Goal: Task Accomplishment & Management: Manage account settings

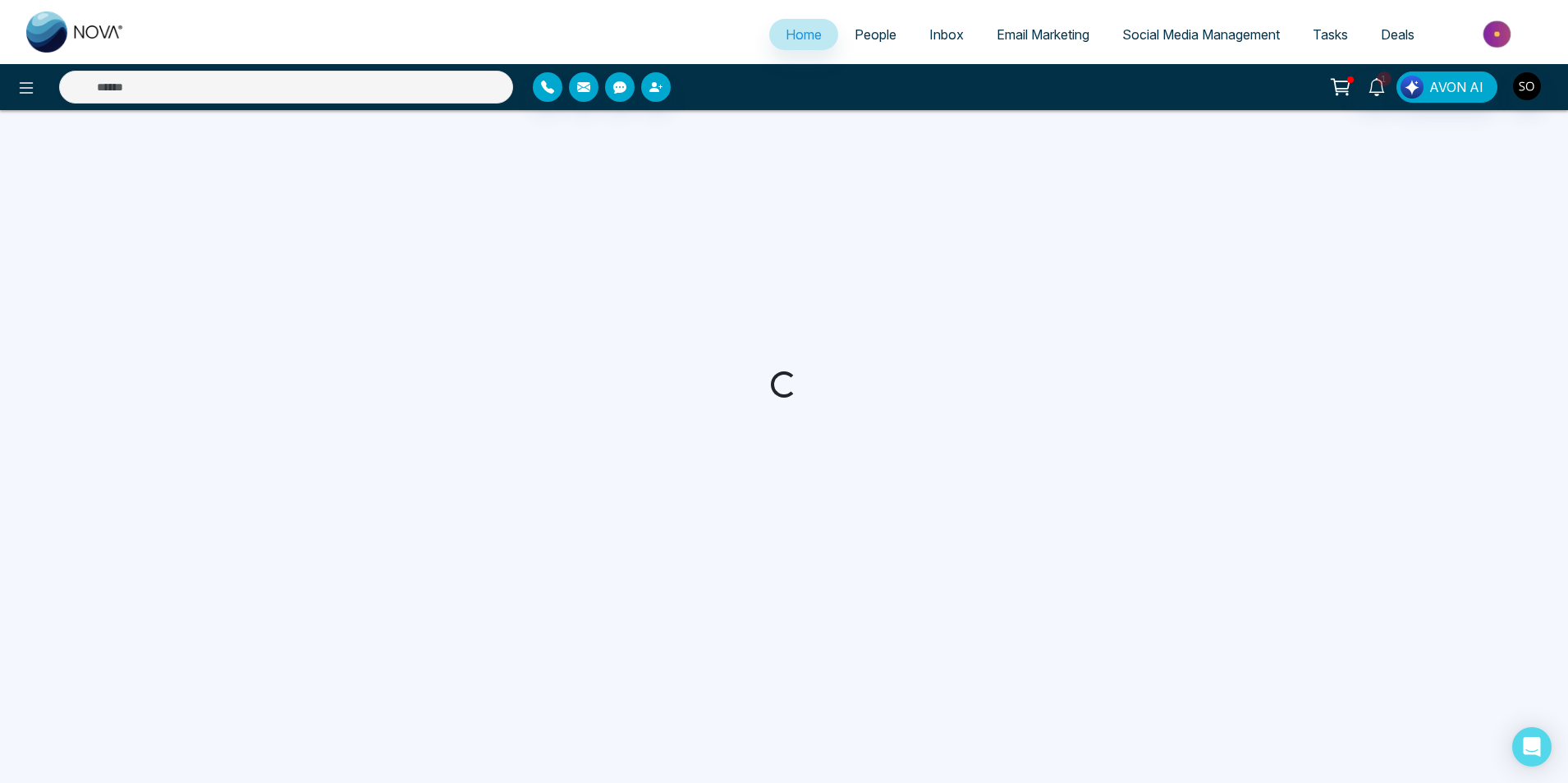
select select "*"
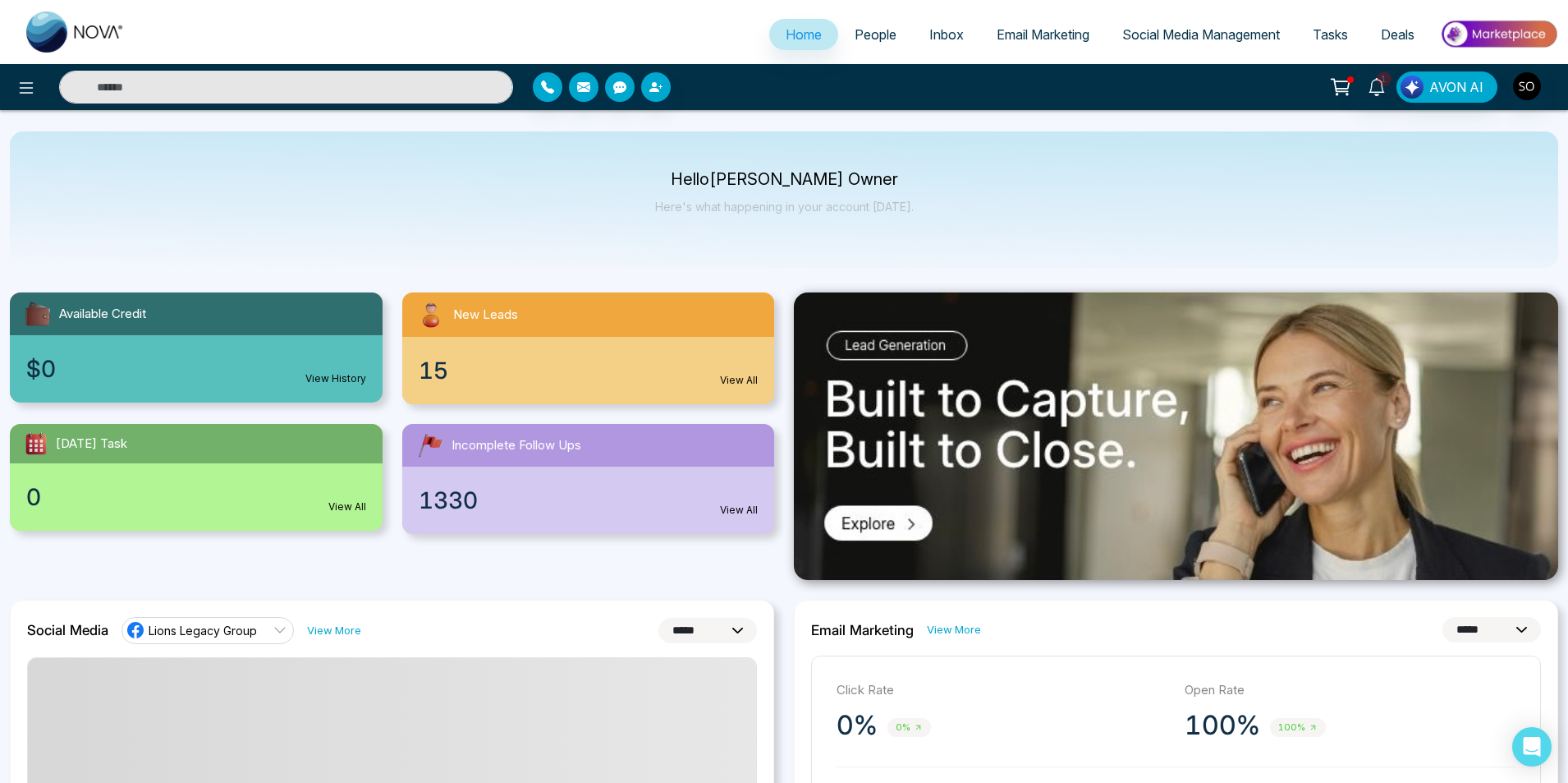
click at [856, 38] on span "People" at bounding box center [875, 34] width 42 height 17
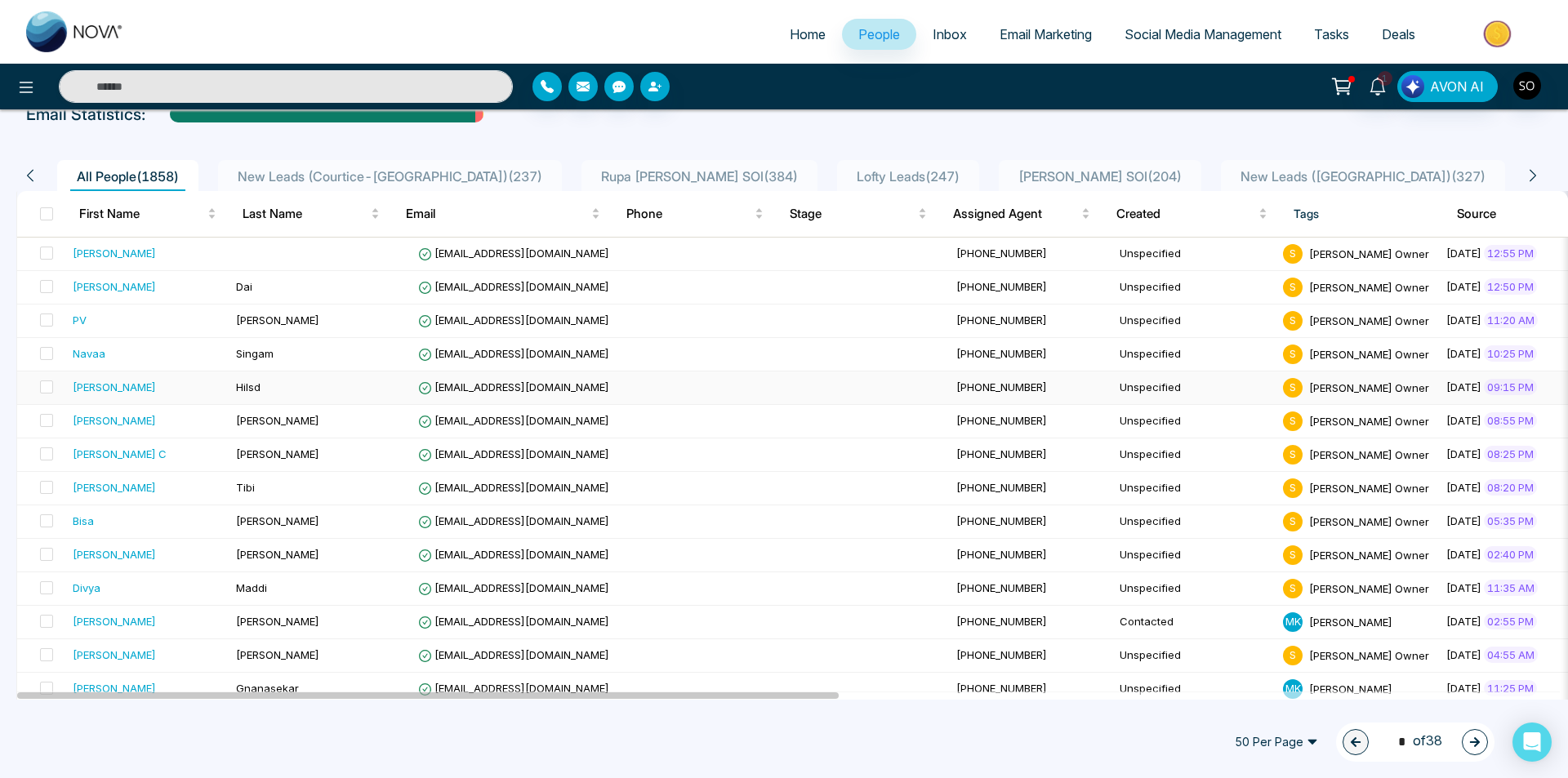
scroll to position [109, 0]
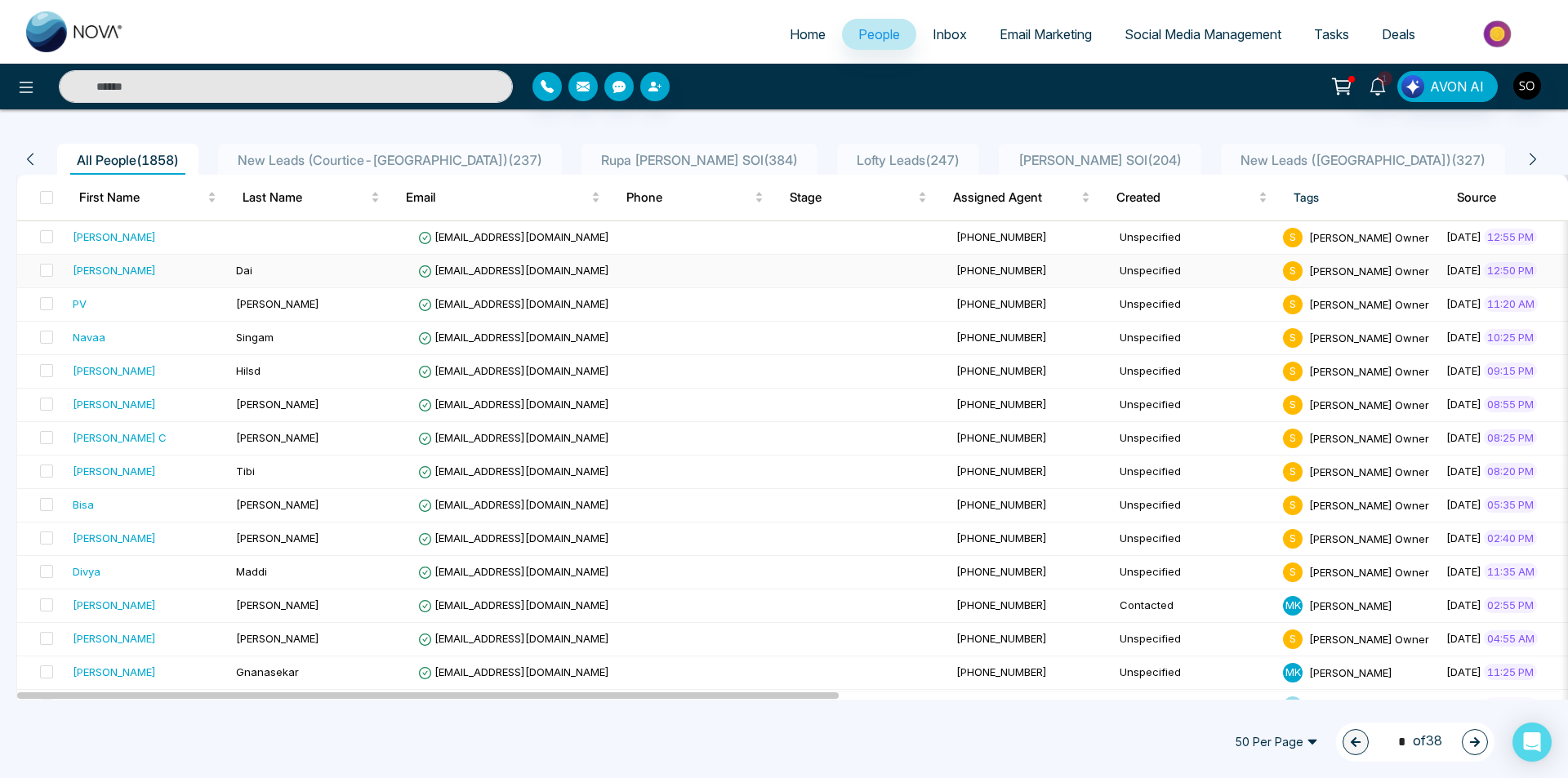
click at [126, 276] on div "[PERSON_NAME]" at bounding box center [148, 270] width 150 height 16
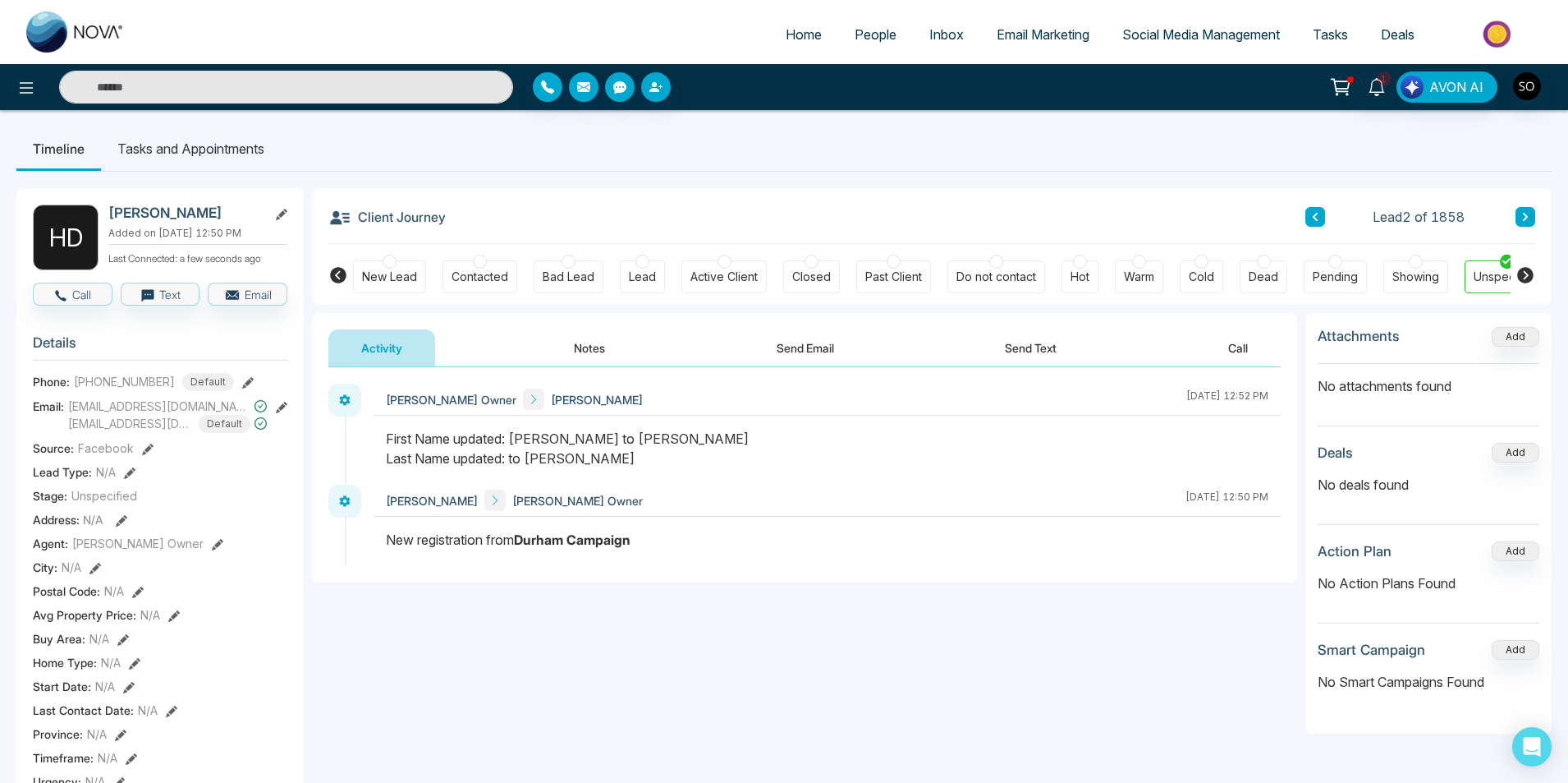
click at [280, 213] on icon at bounding box center [281, 214] width 11 height 11
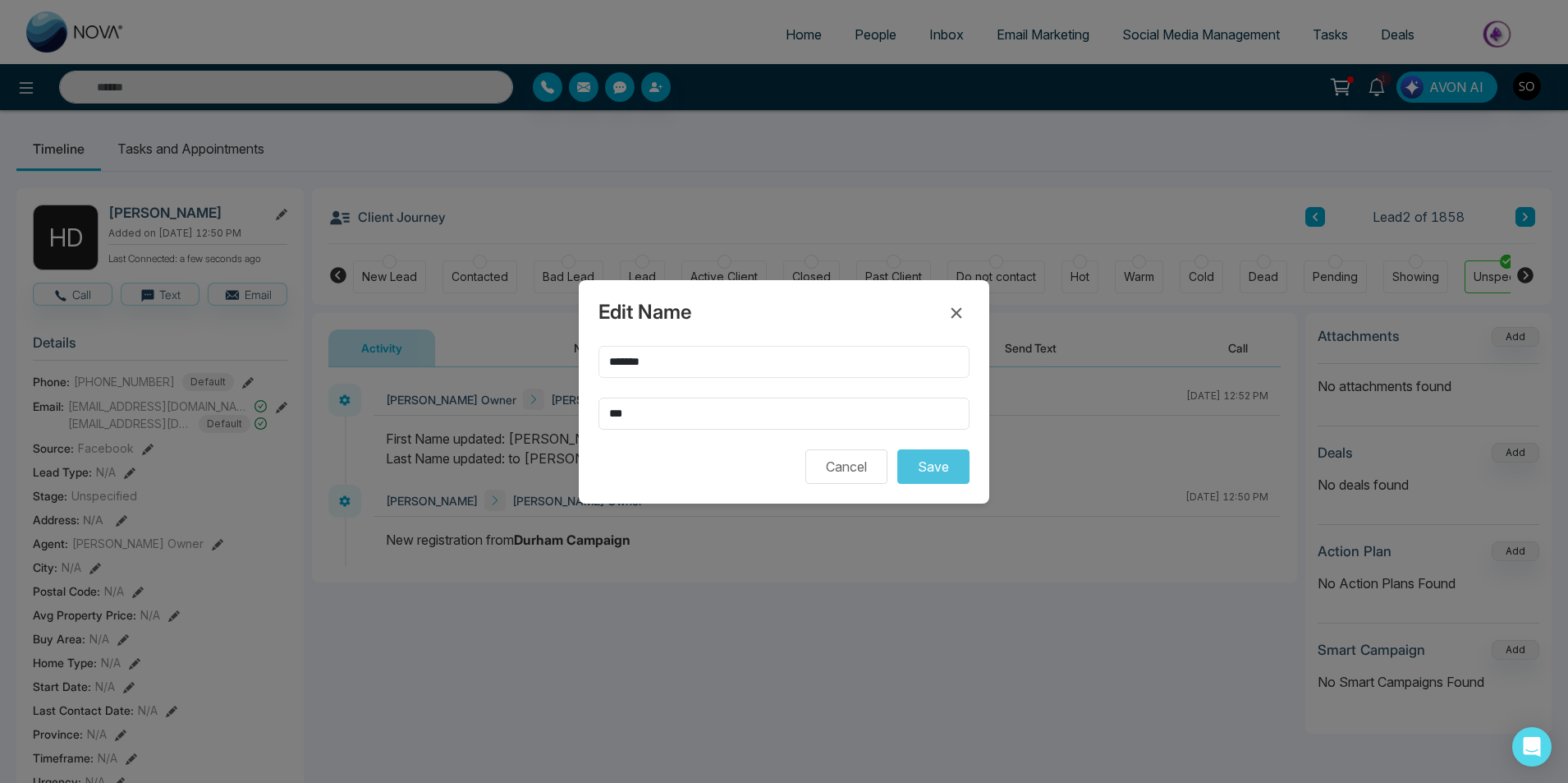
drag, startPoint x: 658, startPoint y: 369, endPoint x: 604, endPoint y: 367, distance: 54.0
click at [604, 367] on input "*******" at bounding box center [784, 362] width 371 height 32
type input "****"
click at [922, 471] on button "Save" at bounding box center [933, 466] width 73 height 34
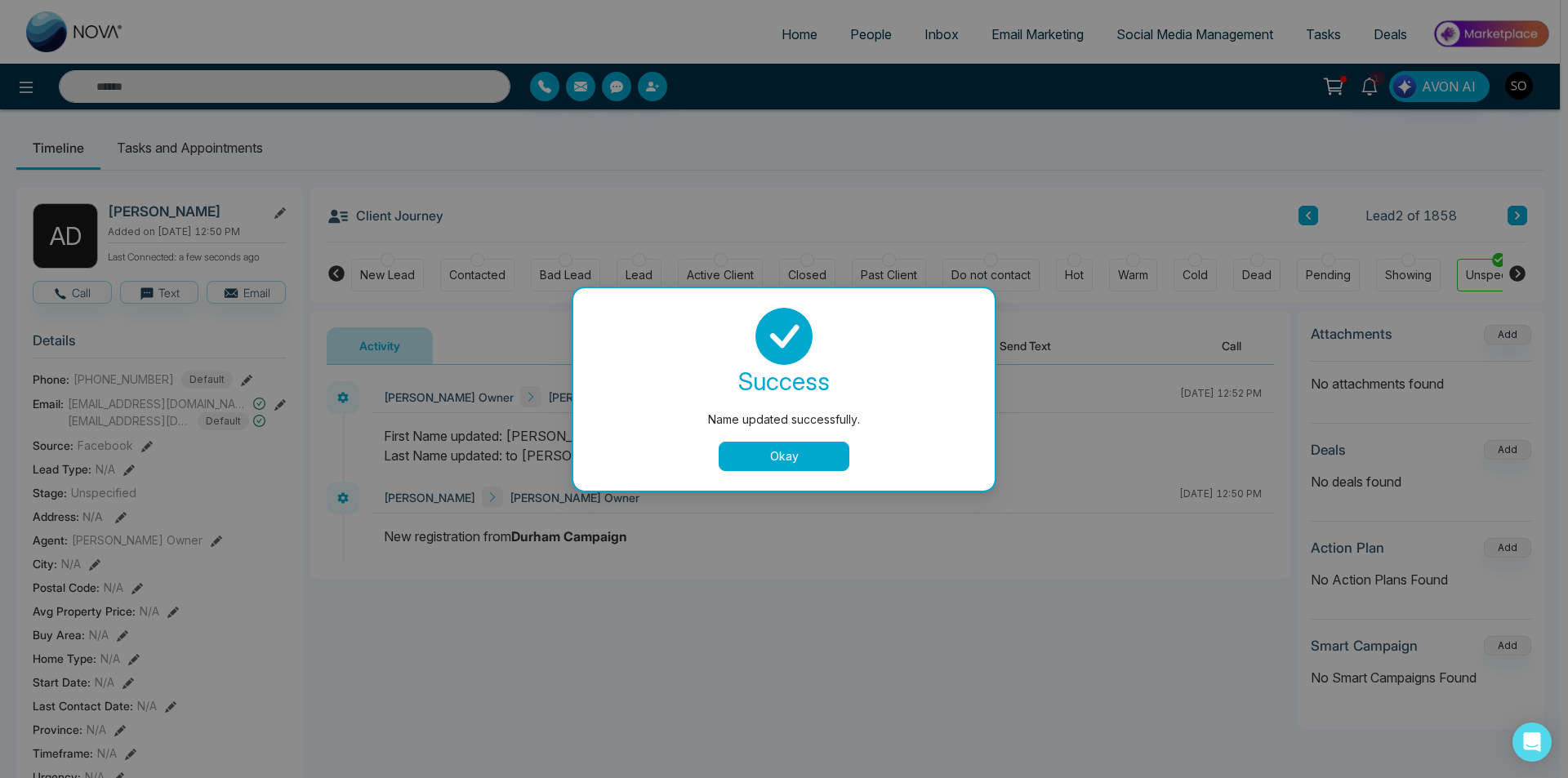
click at [774, 456] on button "Okay" at bounding box center [784, 456] width 130 height 30
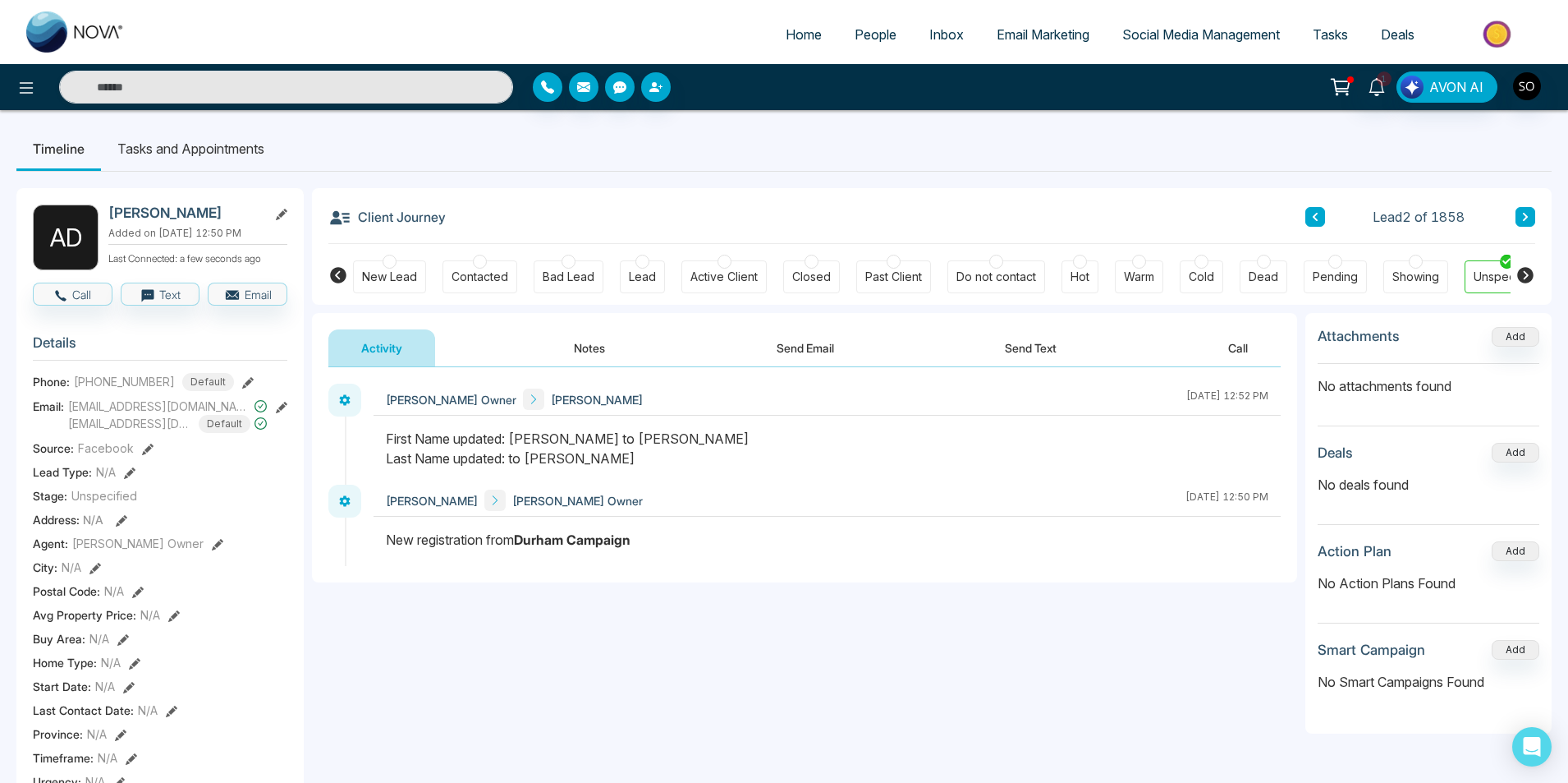
click at [284, 211] on icon at bounding box center [281, 214] width 11 height 11
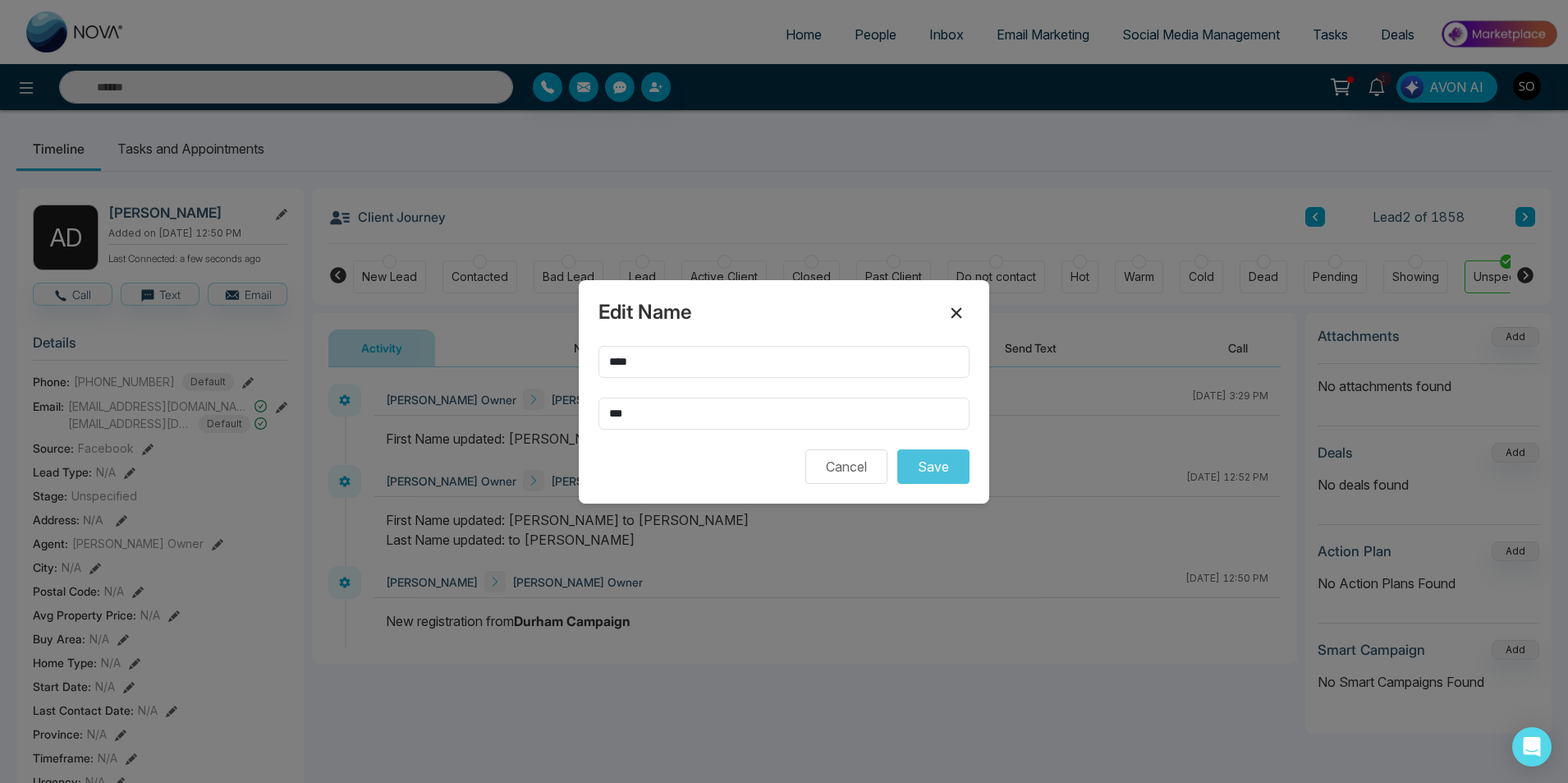
click at [964, 320] on icon at bounding box center [957, 313] width 20 height 20
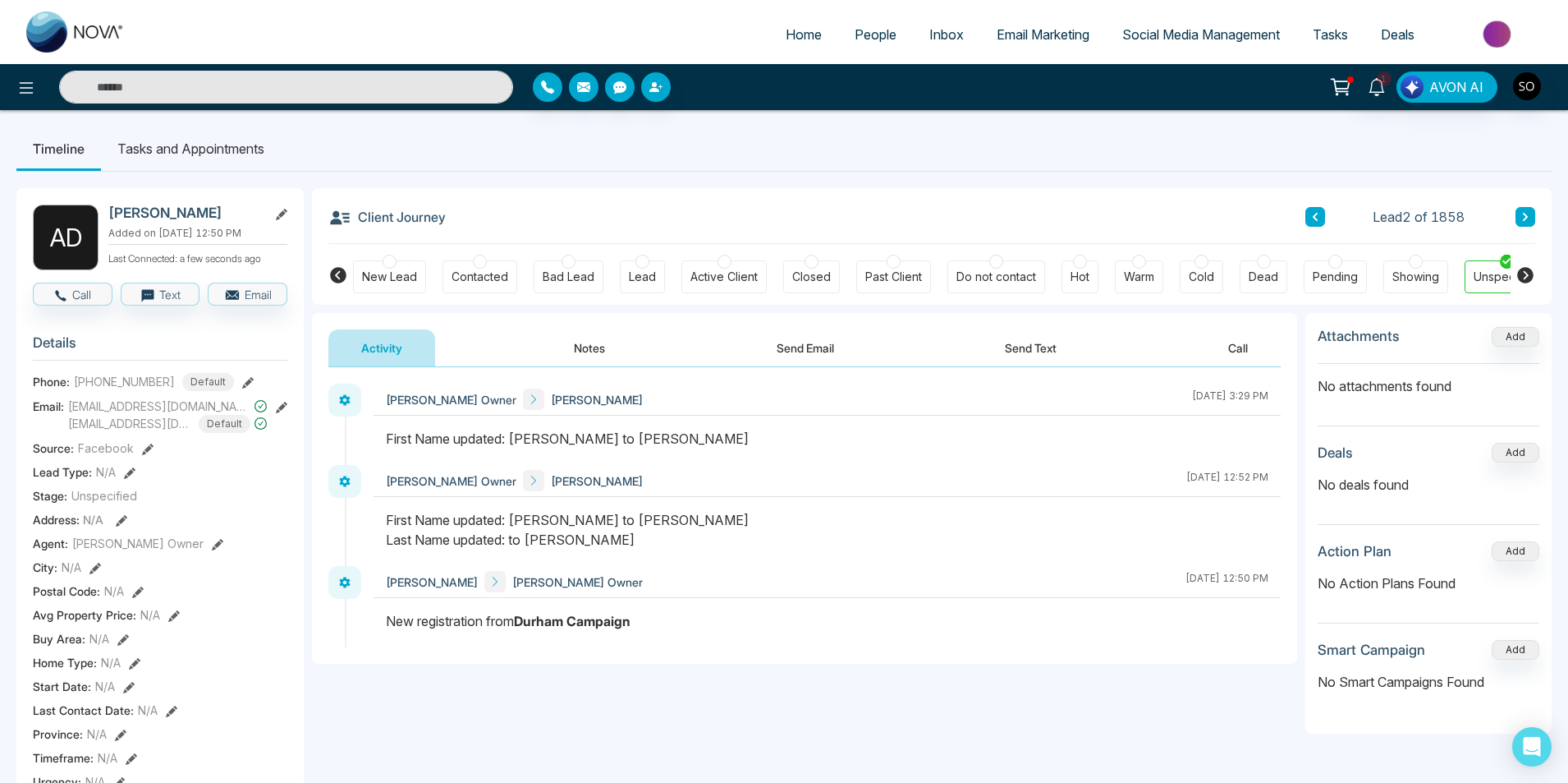
click at [879, 44] on link "People" at bounding box center [876, 35] width 75 height 31
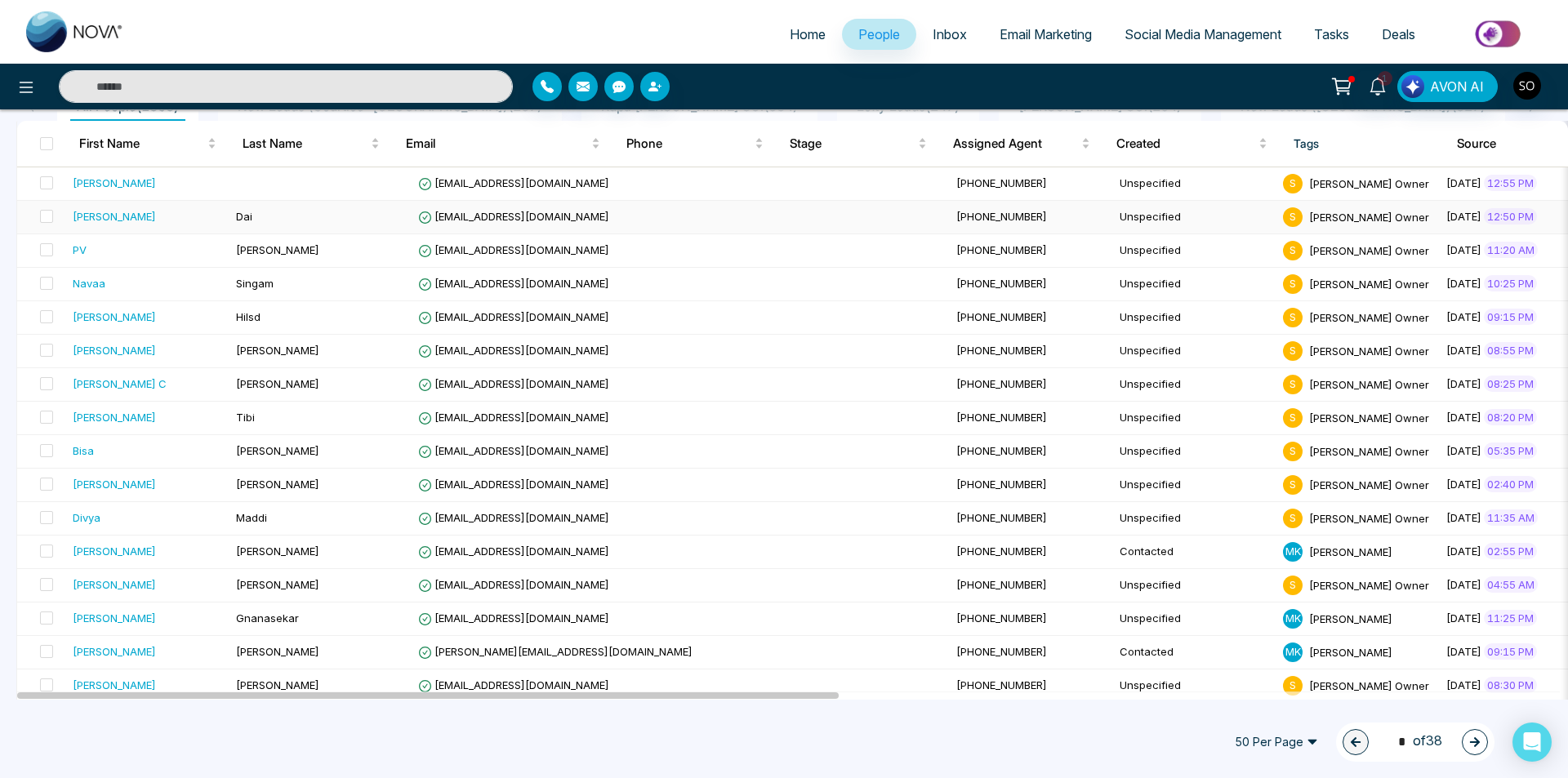
scroll to position [163, 0]
click at [265, 251] on td "[PERSON_NAME]" at bounding box center [321, 250] width 182 height 34
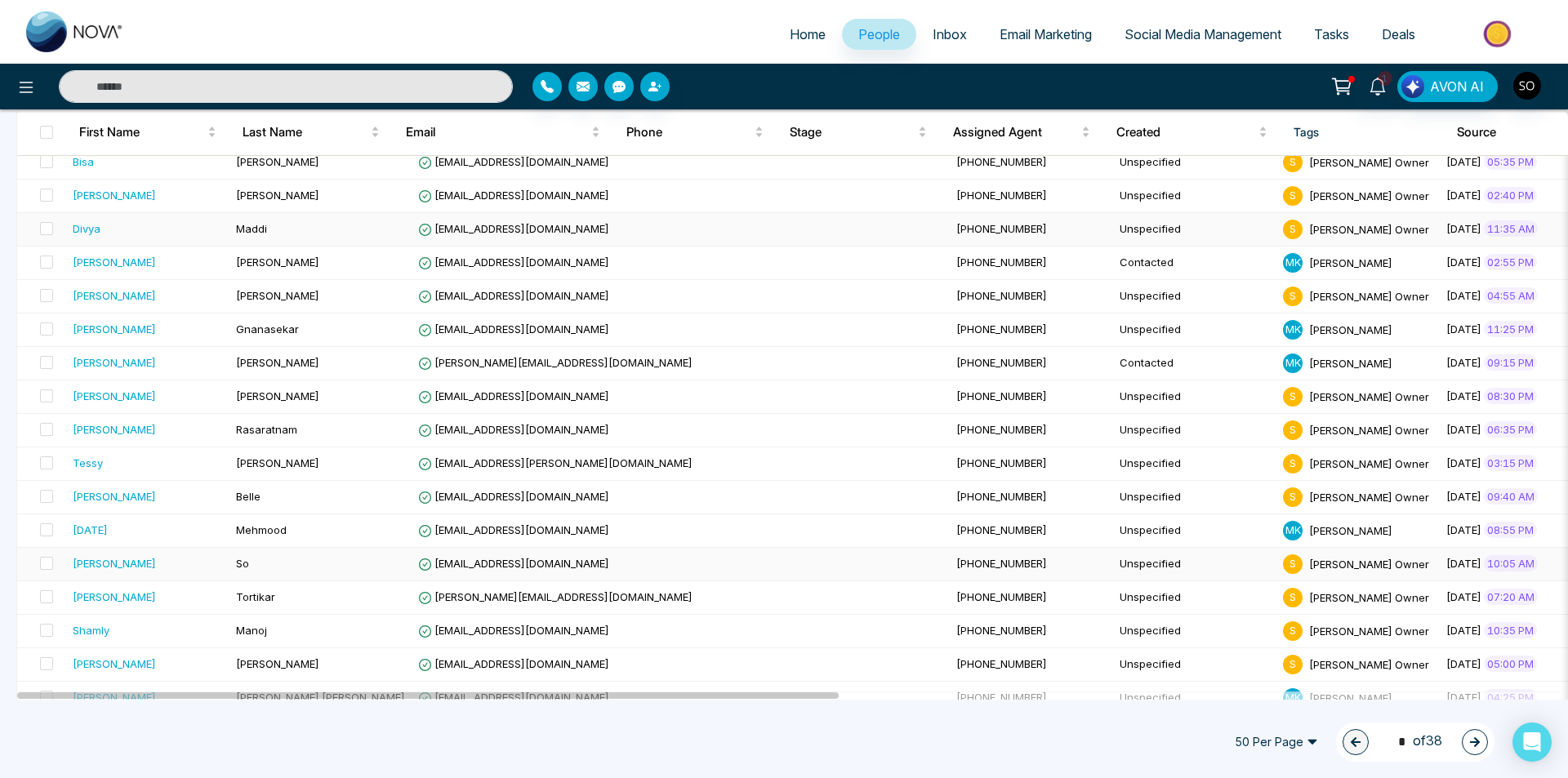
scroll to position [490, 0]
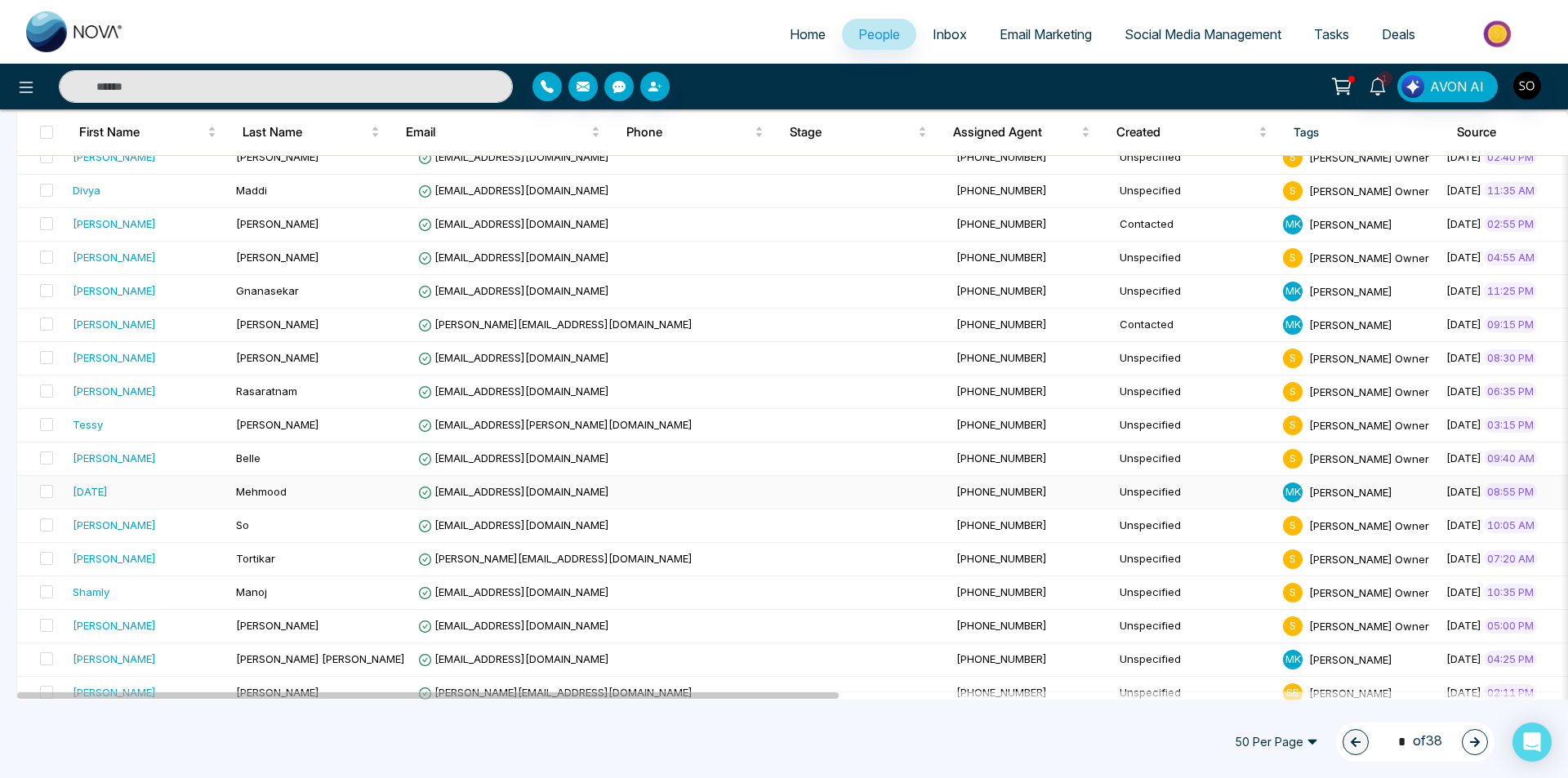
click at [131, 491] on div "[DATE]" at bounding box center [148, 491] width 150 height 16
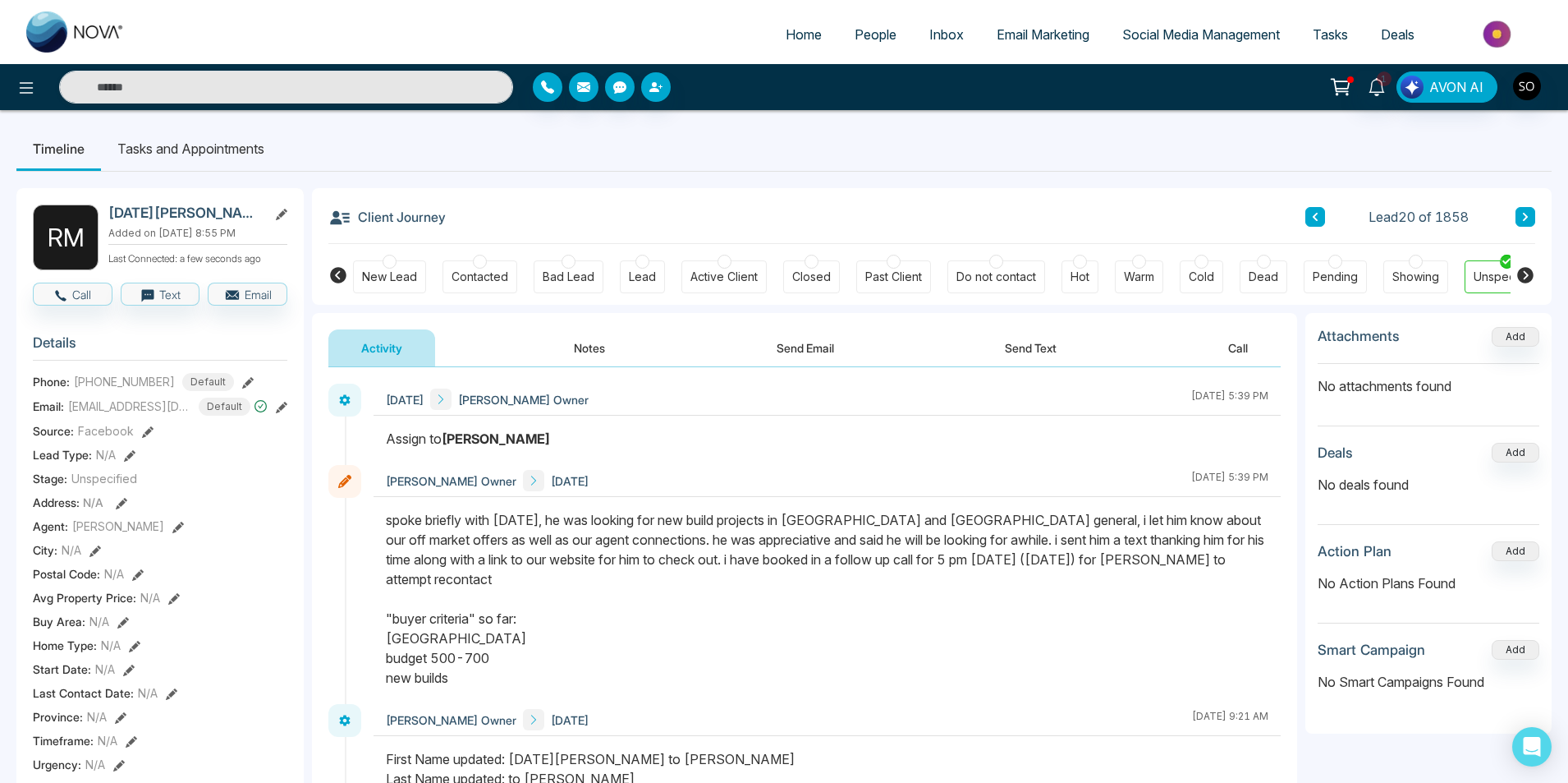
click at [867, 45] on link "People" at bounding box center [876, 35] width 75 height 31
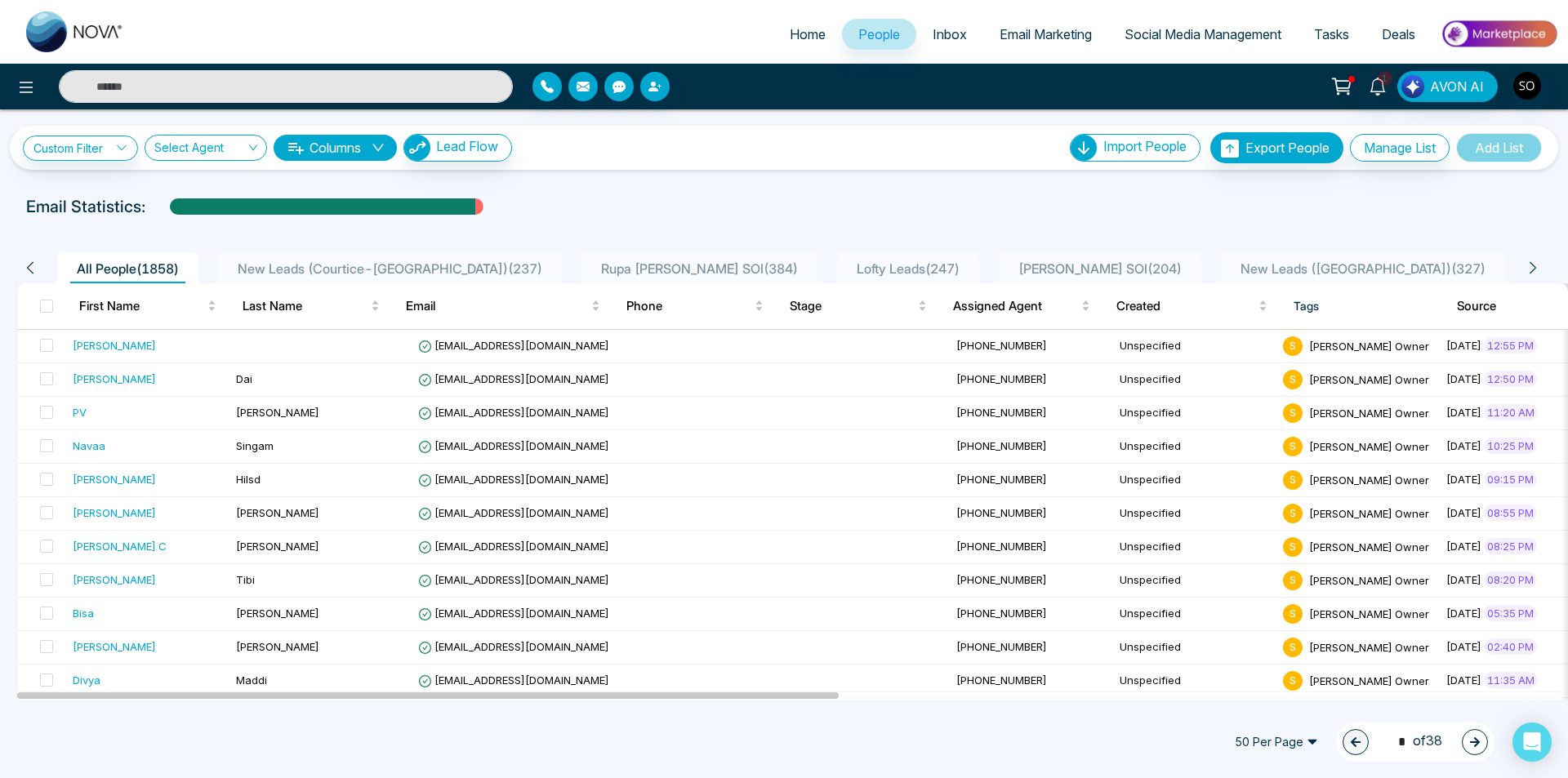
click at [661, 189] on div "Custom Filter Choose a filters Cancel Apply Select Agent Columns Lead Flow Impo…" at bounding box center [784, 405] width 1568 height 590
